Goal: Information Seeking & Learning: Learn about a topic

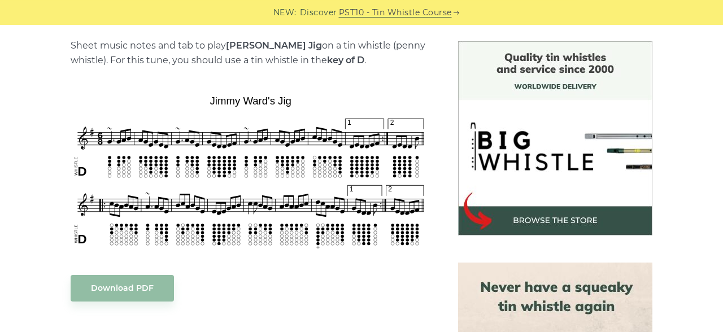
scroll to position [285, 0]
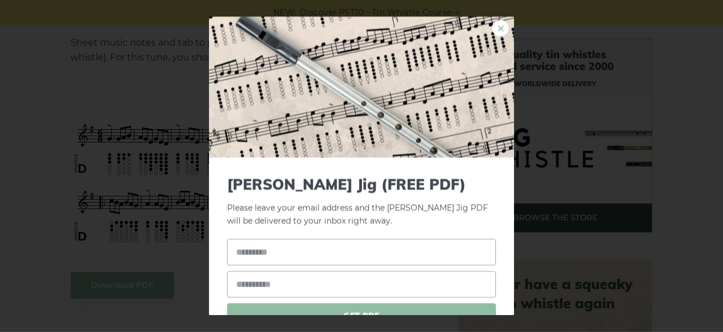
click at [507, 27] on link "×" at bounding box center [500, 28] width 17 height 17
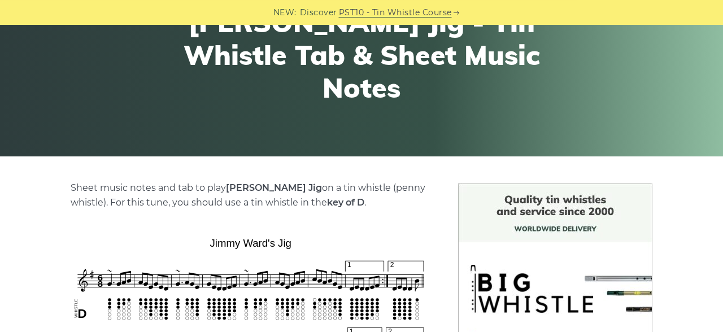
scroll to position [0, 0]
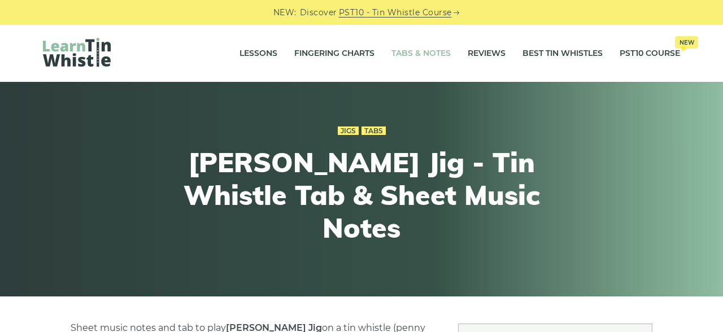
click at [410, 57] on link "Tabs & Notes" at bounding box center [420, 54] width 59 height 28
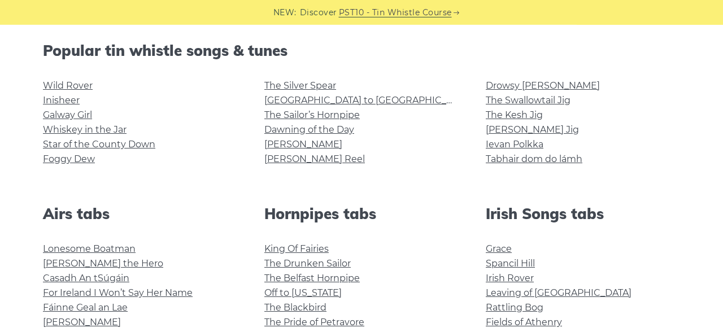
scroll to position [282, 0]
click at [330, 114] on link "The Sailor’s Hornpipe" at bounding box center [311, 114] width 95 height 11
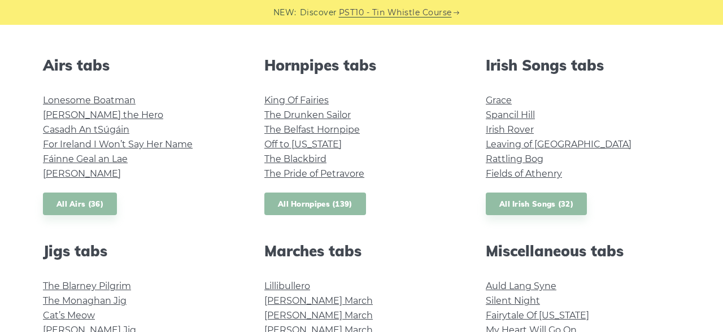
scroll to position [430, 0]
click at [512, 210] on link "All Irish Songs (32)" at bounding box center [536, 204] width 101 height 23
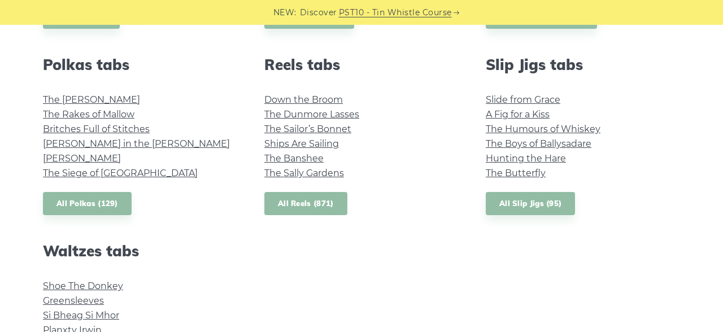
scroll to position [796, 0]
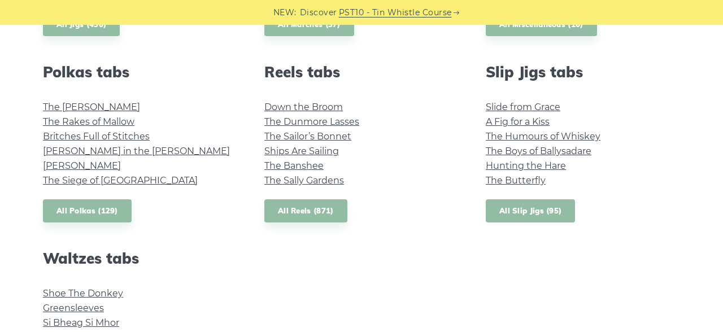
click at [532, 215] on link "All Slip Jigs (95)" at bounding box center [530, 210] width 89 height 23
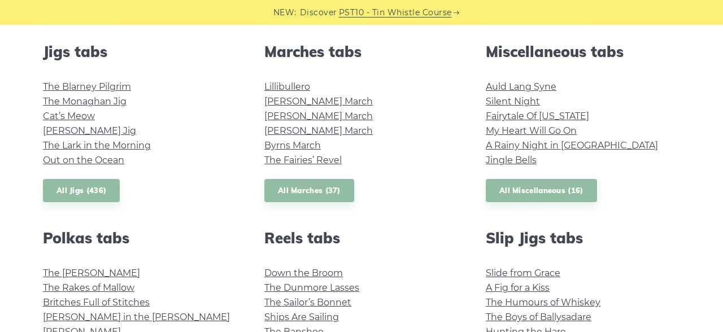
scroll to position [630, 0]
click at [101, 196] on link "All Jigs (436)" at bounding box center [81, 190] width 77 height 23
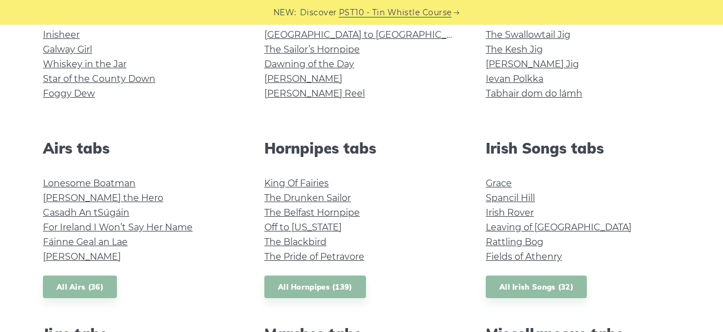
scroll to position [348, 0]
click at [513, 293] on link "All Irish Songs (32)" at bounding box center [536, 286] width 101 height 23
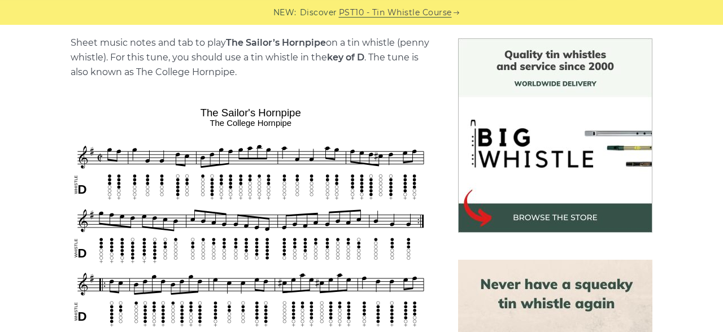
scroll to position [286, 0]
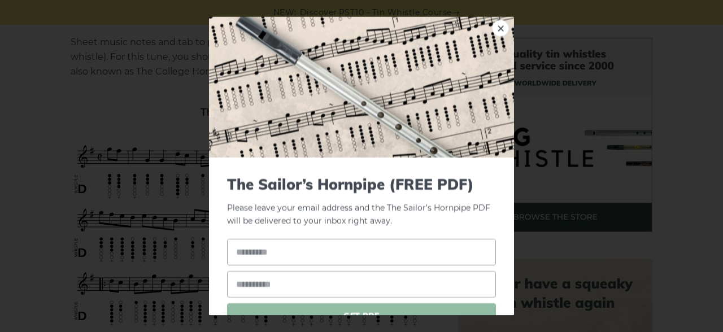
drag, startPoint x: 195, startPoint y: 112, endPoint x: 290, endPoint y: 110, distance: 94.9
click at [500, 28] on link "×" at bounding box center [500, 28] width 17 height 17
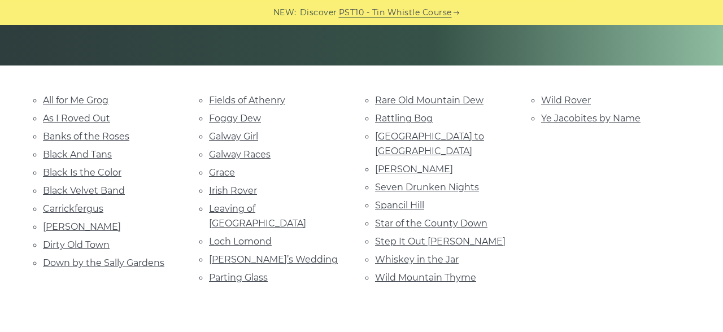
scroll to position [232, 0]
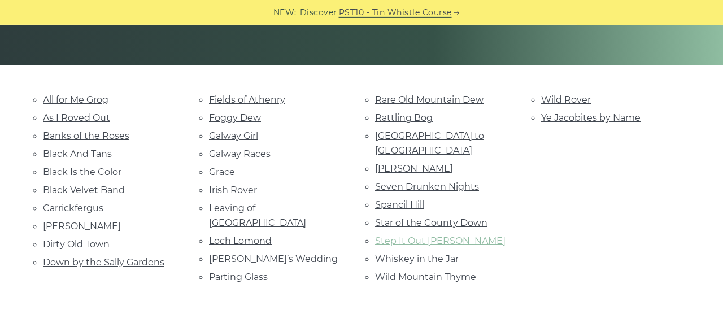
click at [385, 236] on link "Step It Out Mary" at bounding box center [440, 241] width 130 height 11
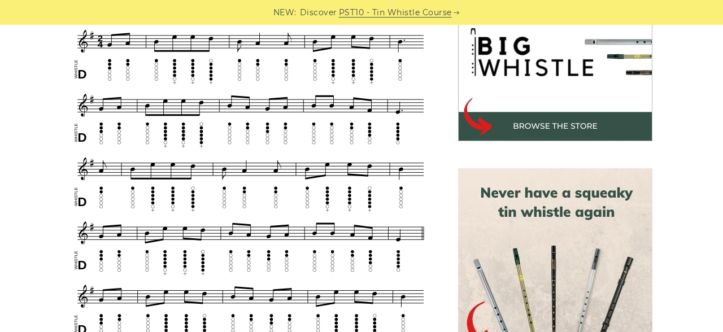
scroll to position [321, 0]
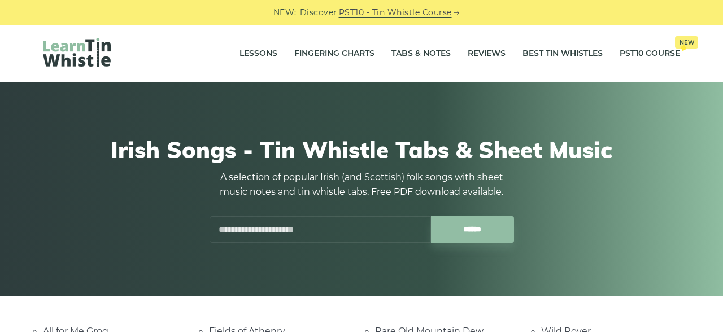
scroll to position [232, 0]
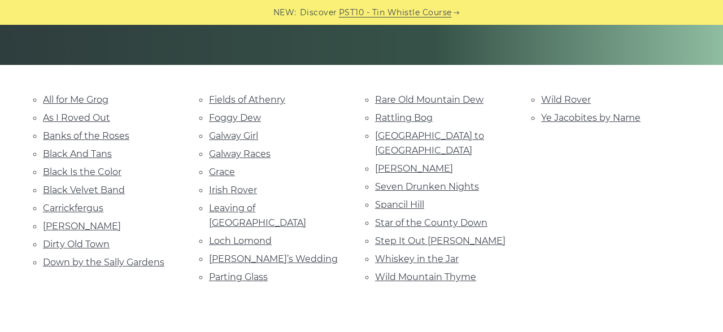
click at [244, 269] on li "Parting Glass" at bounding box center [278, 276] width 139 height 15
click at [241, 272] on link "Parting Glass" at bounding box center [238, 277] width 59 height 11
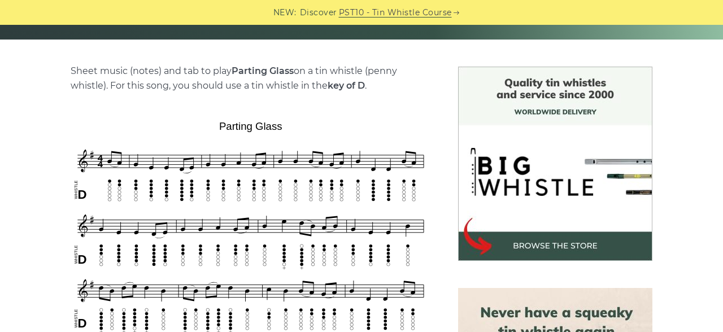
scroll to position [273, 0]
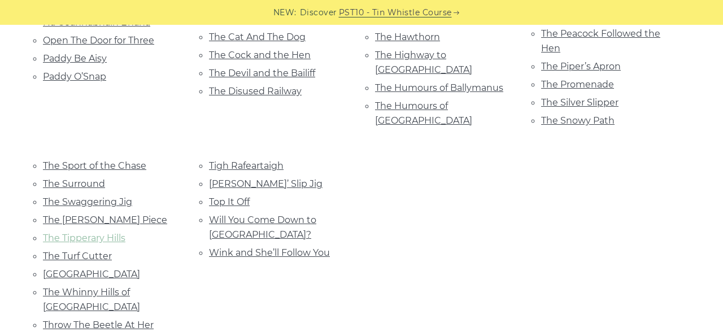
scroll to position [682, 0]
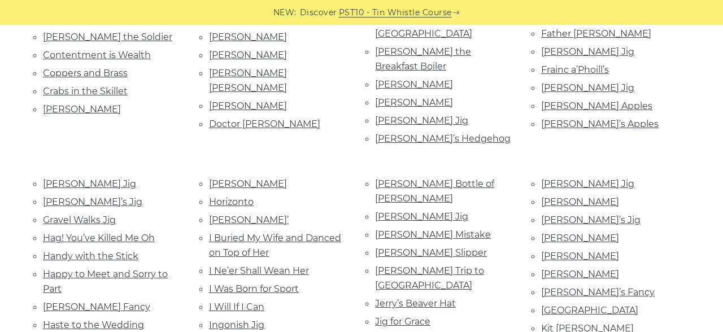
scroll to position [661, 0]
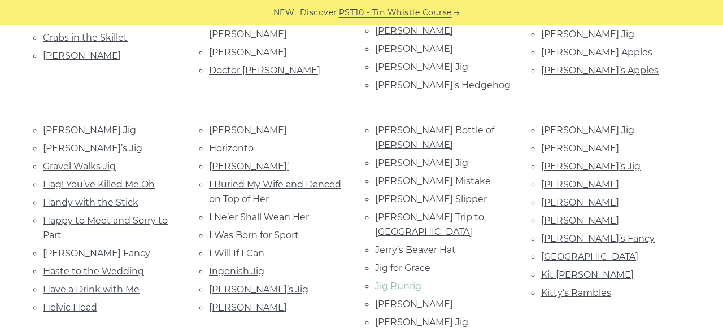
click at [391, 281] on link "Jig Runrig" at bounding box center [398, 286] width 46 height 11
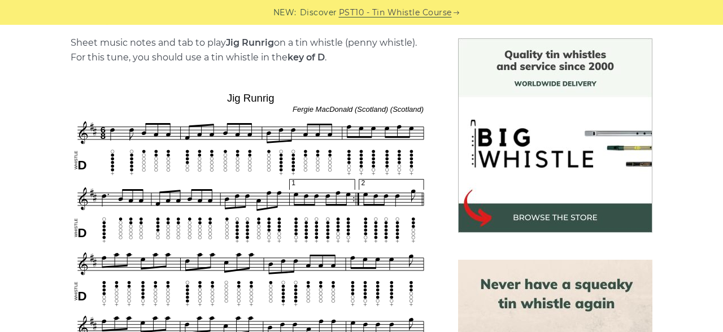
scroll to position [275, 0]
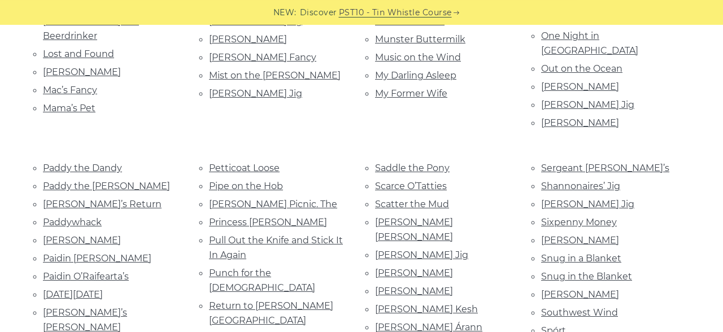
scroll to position [1098, 0]
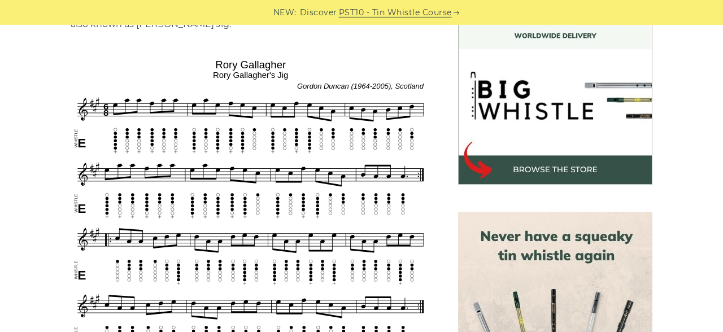
scroll to position [332, 0]
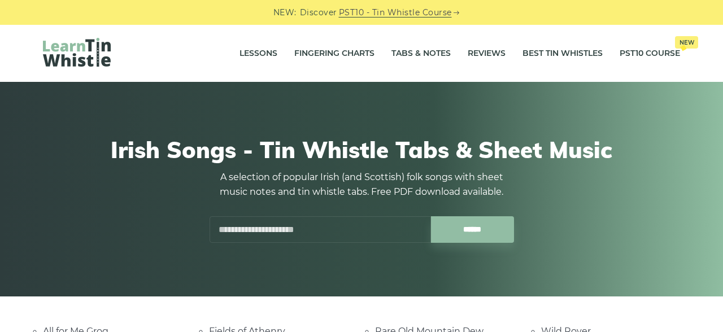
scroll to position [327, 0]
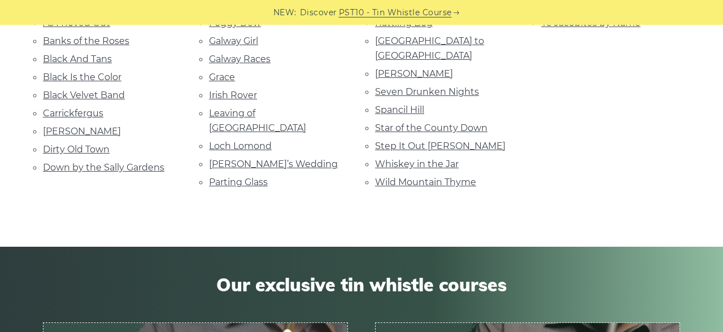
click at [258, 175] on li "Parting Glass" at bounding box center [278, 182] width 139 height 15
click at [242, 177] on link "Parting Glass" at bounding box center [238, 182] width 59 height 11
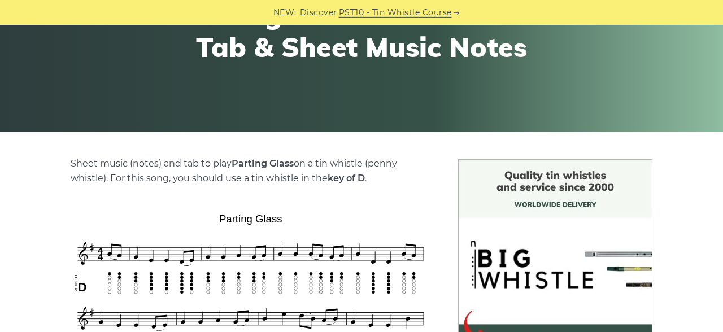
scroll to position [381, 0]
